Goal: Use online tool/utility: Utilize a website feature to perform a specific function

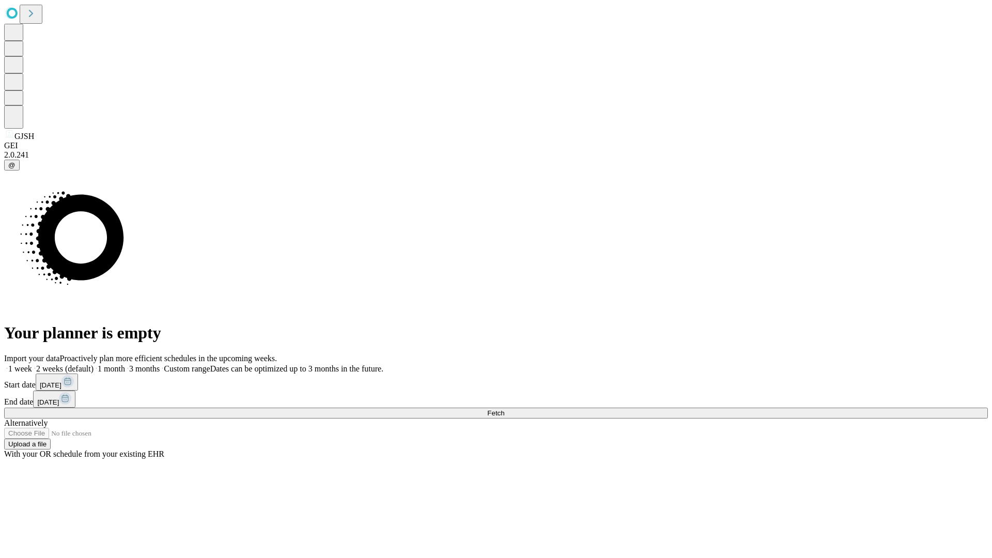
click at [504, 409] on span "Fetch" at bounding box center [495, 413] width 17 height 8
